Goal: Find specific page/section: Find specific page/section

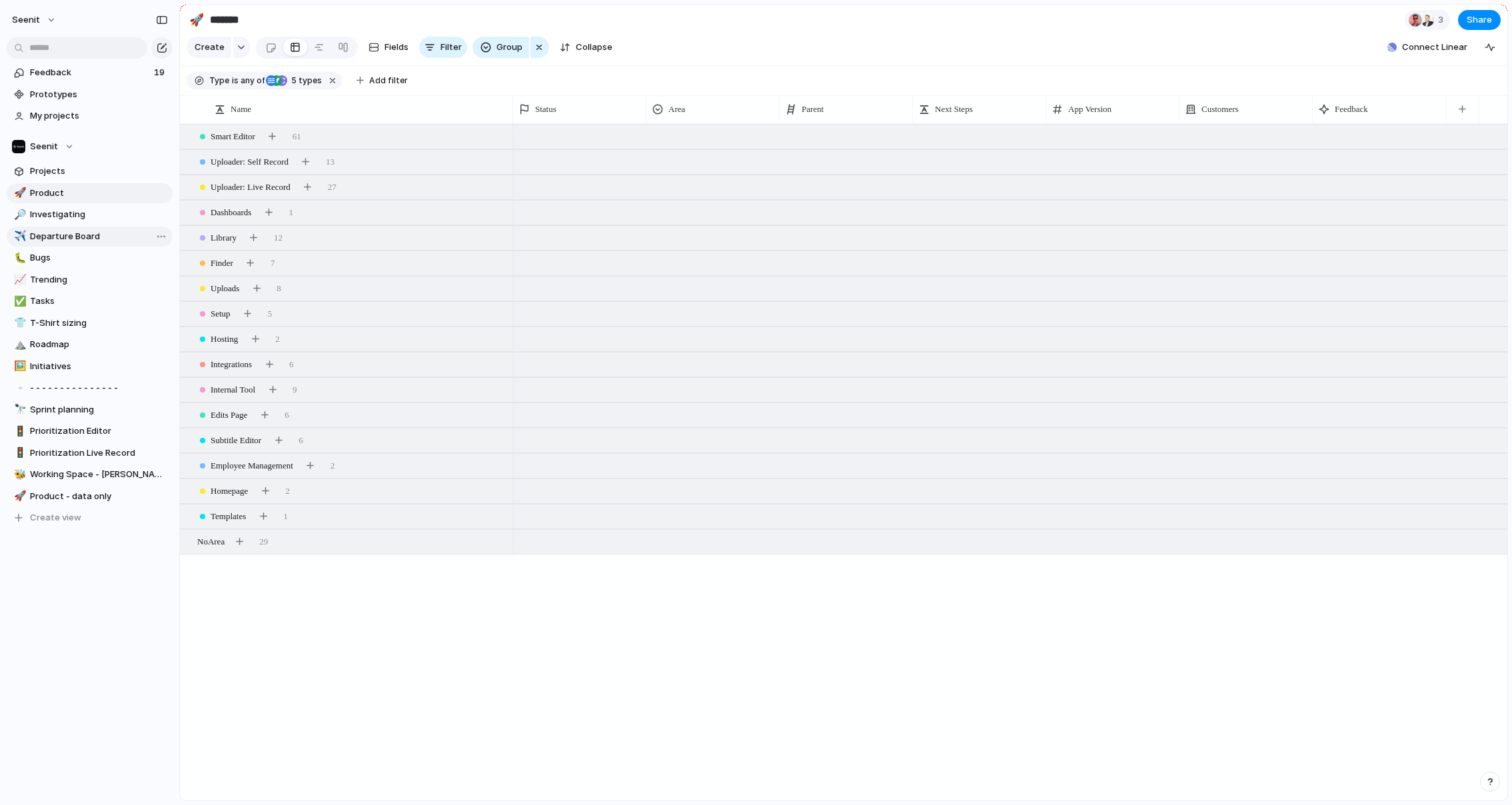
click at [53, 236] on span "Departure Board" at bounding box center [99, 236] width 138 height 13
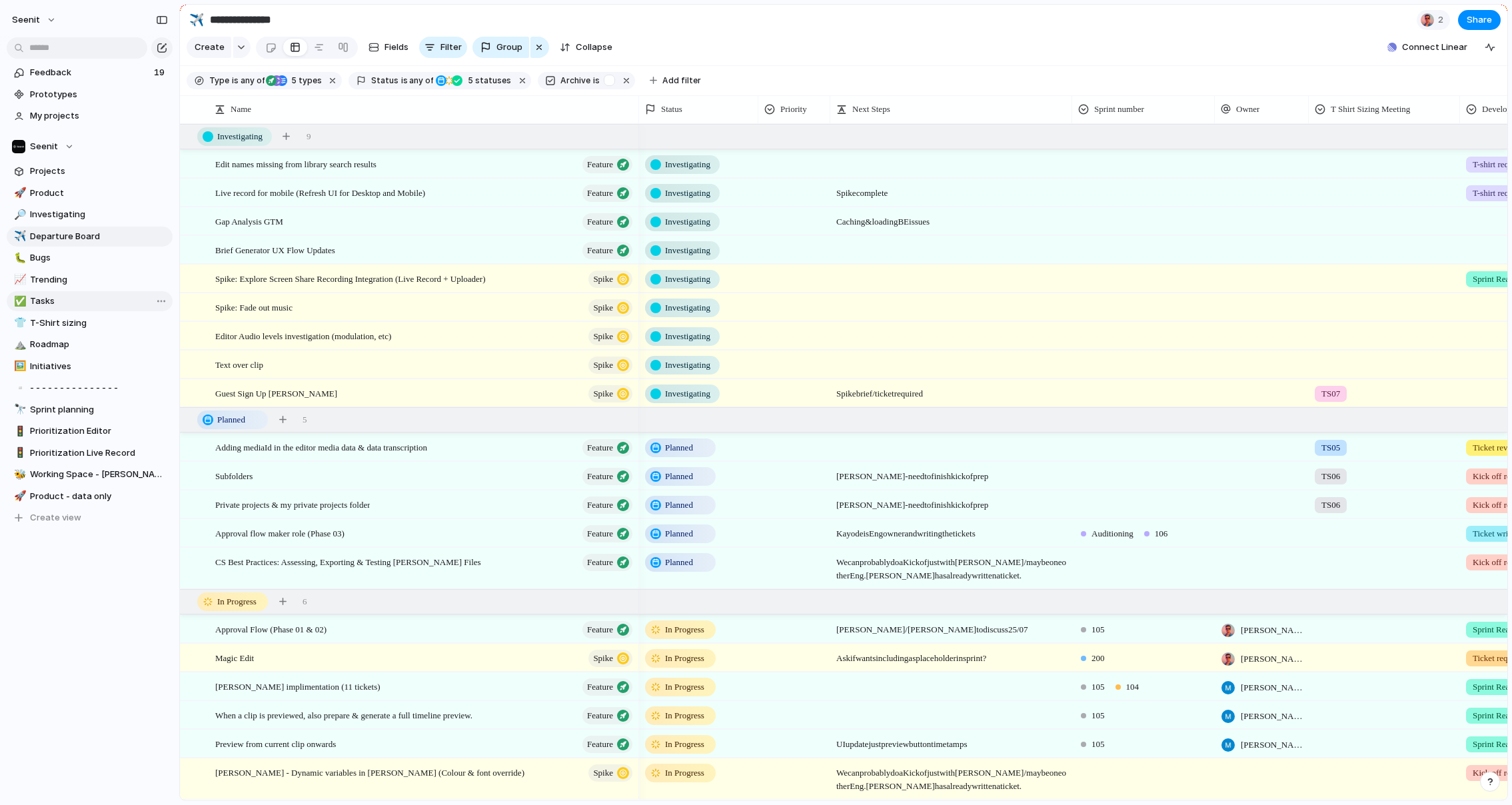
click at [48, 296] on span "Tasks" at bounding box center [99, 301] width 138 height 13
type input "*****"
